Goal: Transaction & Acquisition: Register for event/course

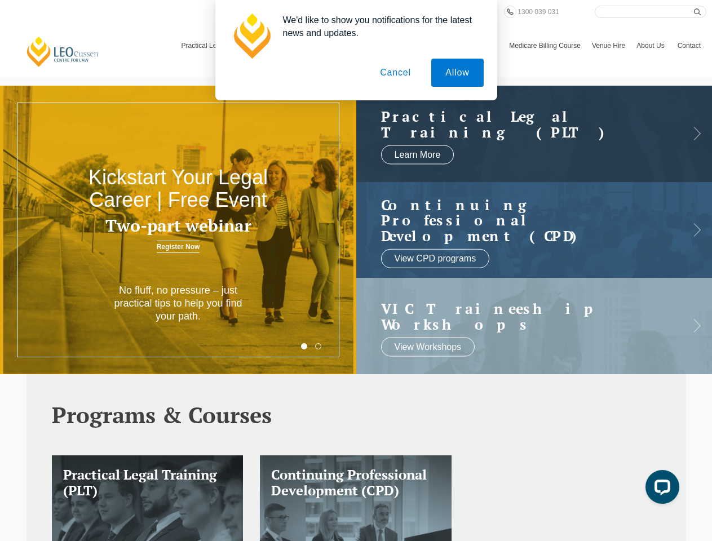
click at [178, 230] on h3 "Two-part webinar" at bounding box center [178, 226] width 214 height 19
click at [457, 73] on button "Allow" at bounding box center [457, 73] width 52 height 28
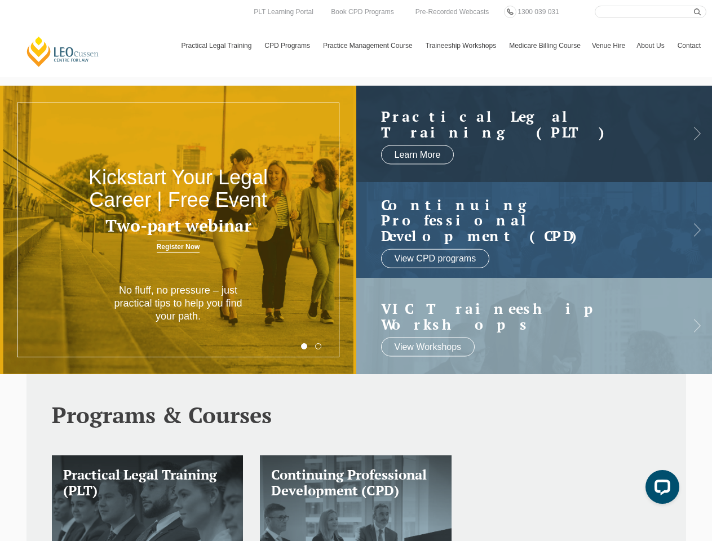
click at [396, 73] on div "We'd like to show you notifications for the latest news and updates. Allow Canc…" at bounding box center [356, 50] width 712 height 100
click at [450, 541] on html "Leo Cussen Centre for Law Search here Practical Legal Training Our Practical Le…" at bounding box center [356, 270] width 712 height 541
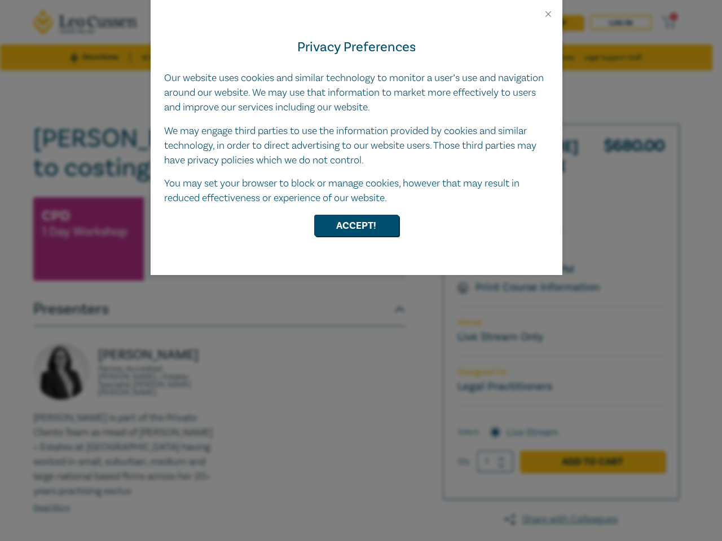
click at [361, 271] on div "Privacy Preferences Our website uses cookies and similar technology to monitor …" at bounding box center [357, 147] width 412 height 256
click at [548, 14] on button "Close" at bounding box center [548, 14] width 10 height 10
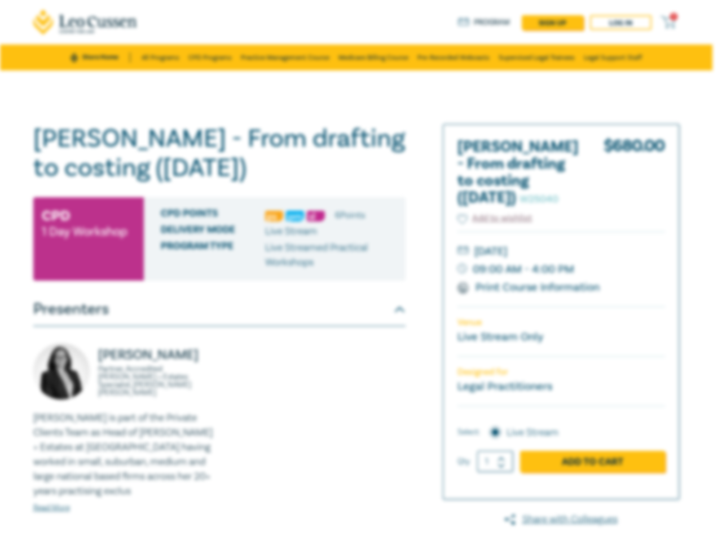
click at [356, 226] on div "Delivery Mode Live Stream" at bounding box center [279, 231] width 236 height 15
